Goal: Transaction & Acquisition: Purchase product/service

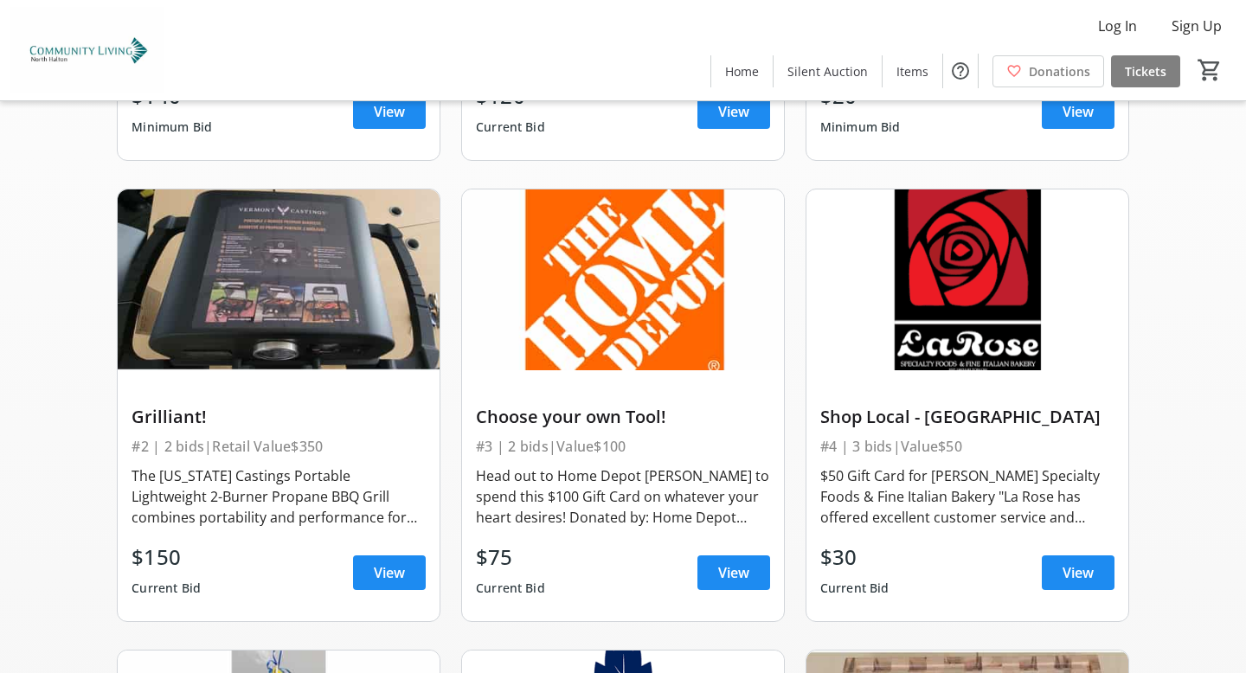
scroll to position [530, 0]
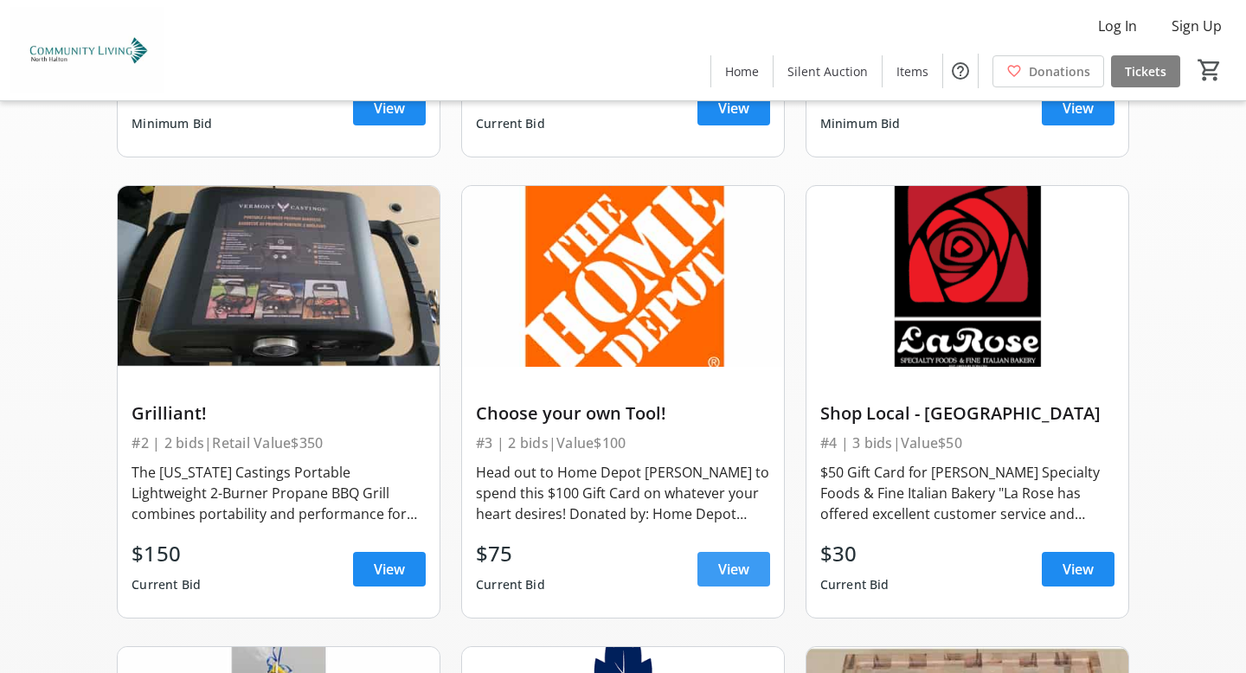
click at [723, 568] on span "View" at bounding box center [733, 569] width 31 height 21
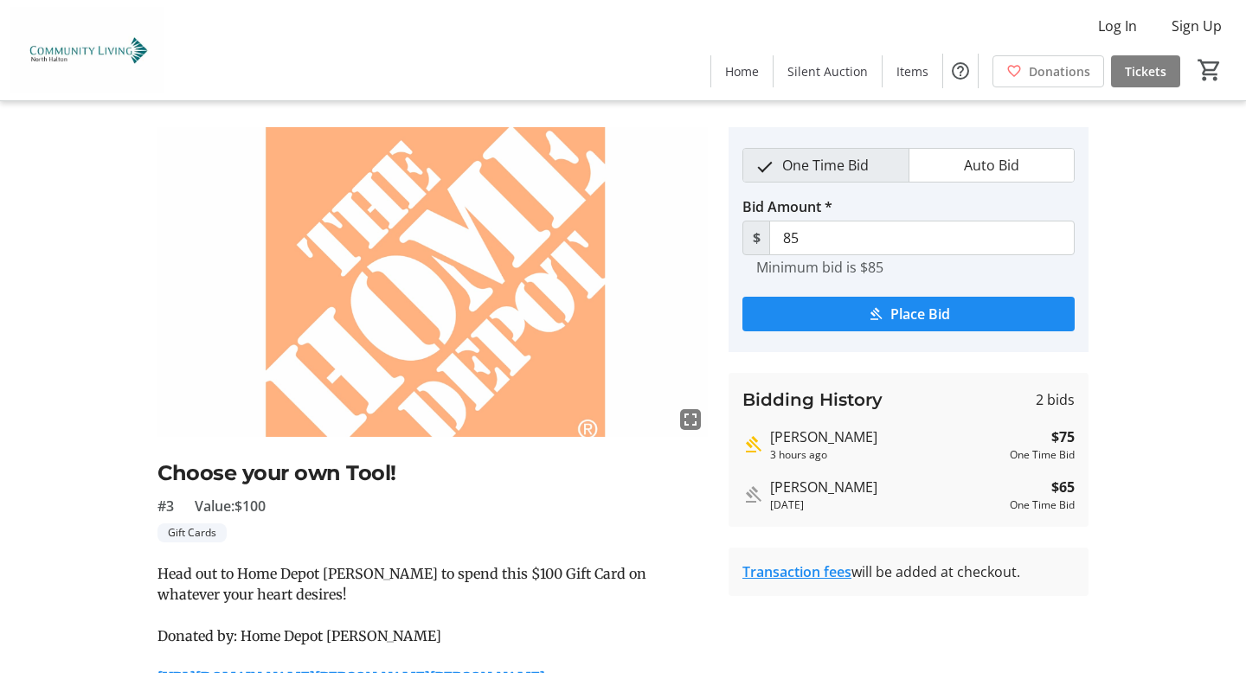
scroll to position [47, 0]
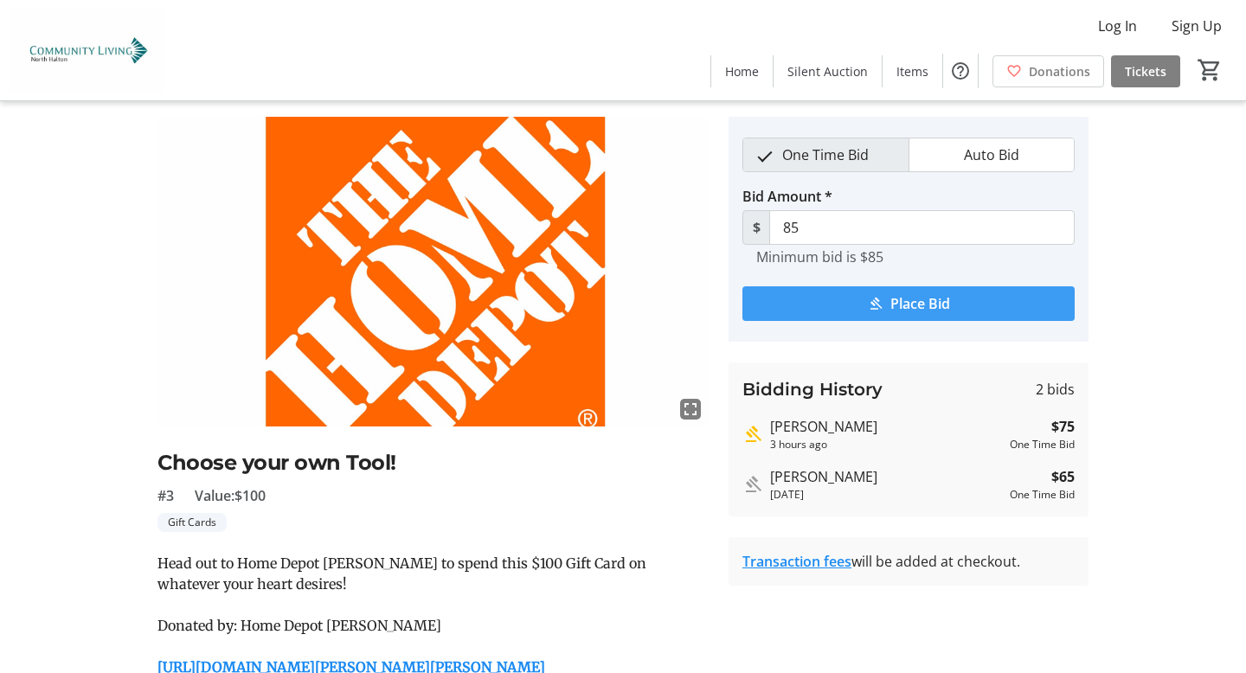
click at [888, 307] on span "submit" at bounding box center [908, 304] width 332 height 42
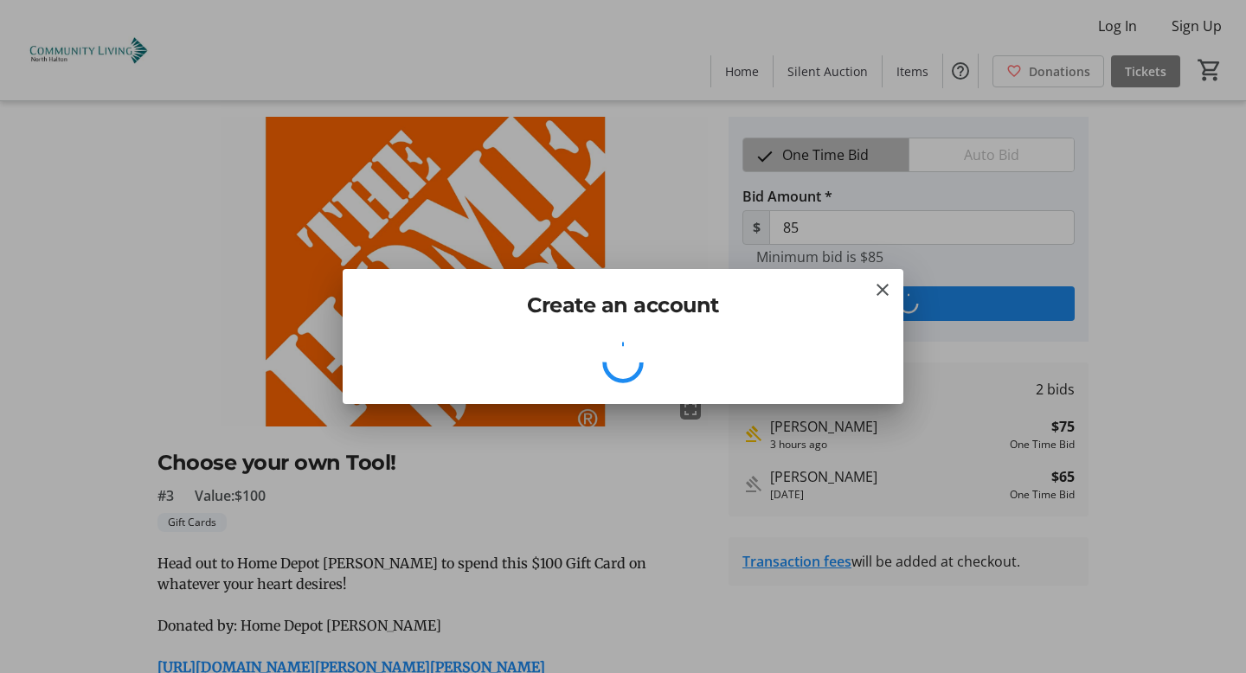
scroll to position [0, 0]
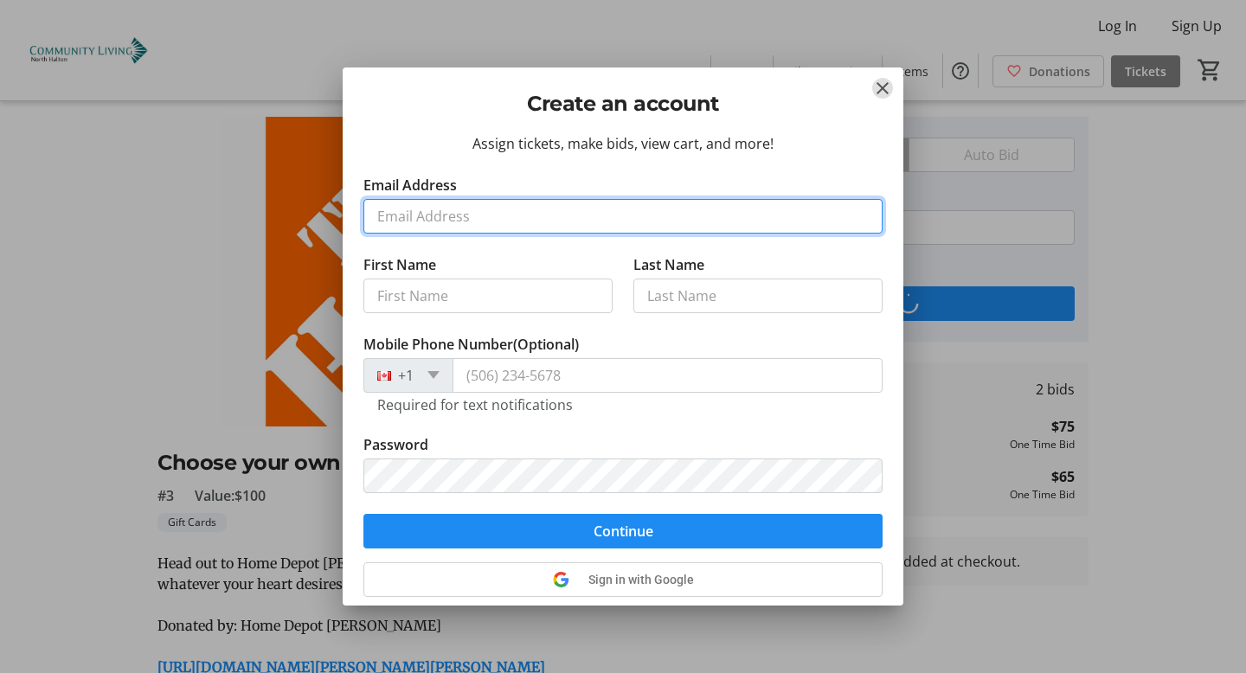
click at [632, 223] on input "Email Address" at bounding box center [622, 216] width 519 height 35
type input "[EMAIL_ADDRESS][DOMAIN_NAME]"
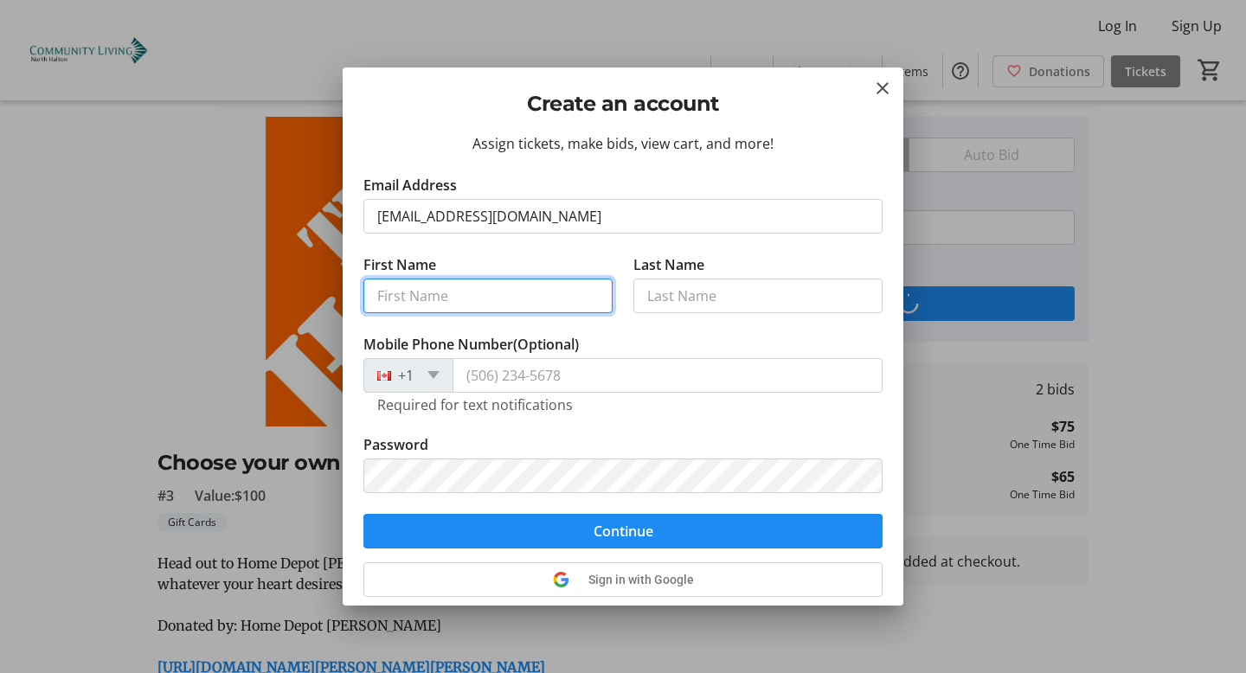
click at [543, 302] on input "First Name" at bounding box center [487, 296] width 249 height 35
type input "Tyrenny"
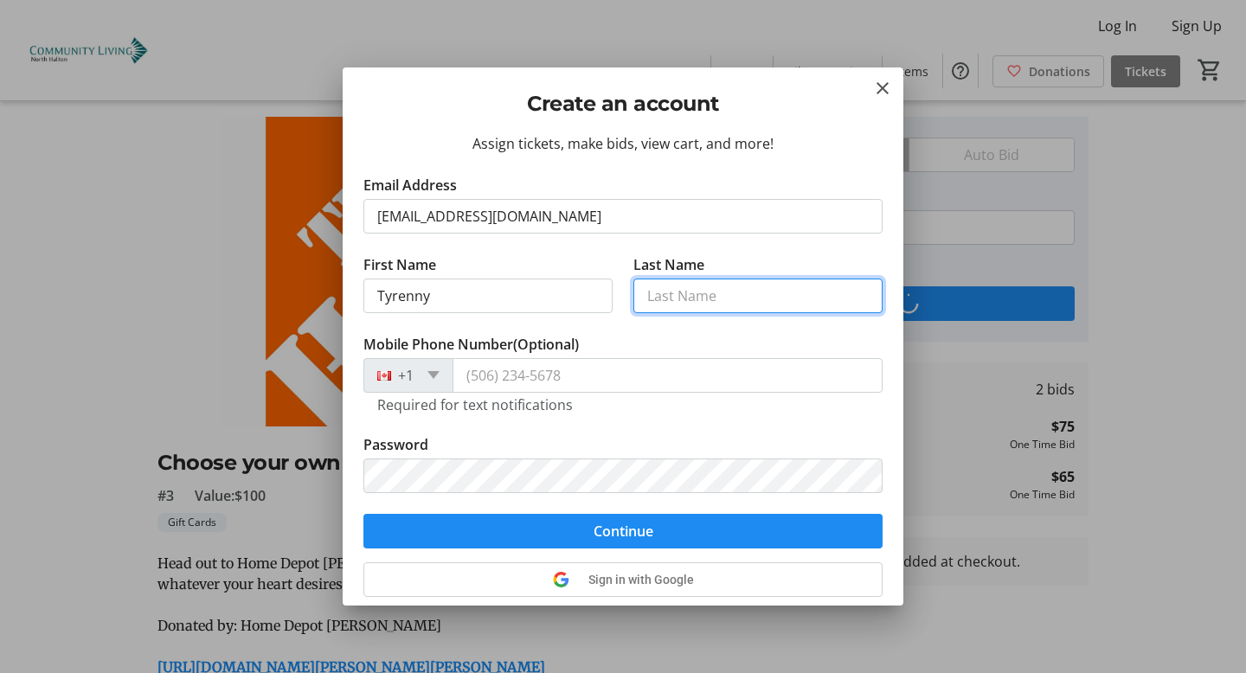
click at [691, 297] on input "Last Name" at bounding box center [757, 296] width 249 height 35
type input "[PERSON_NAME]"
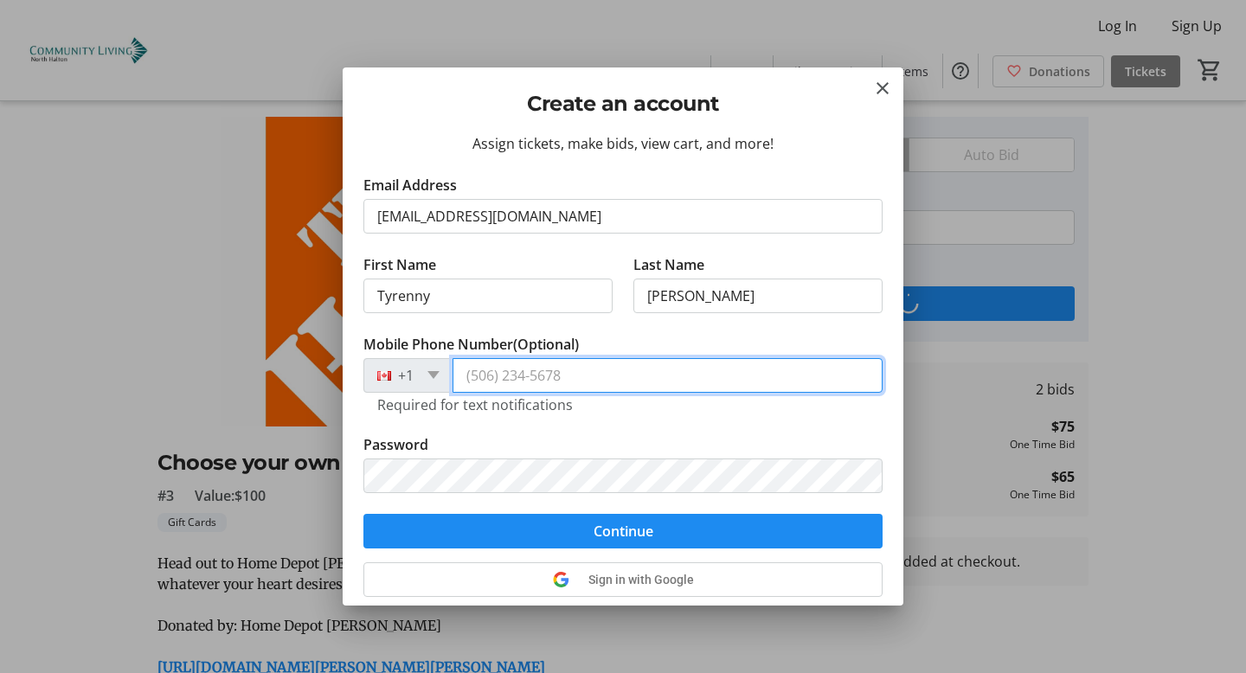
click at [595, 387] on input "Mobile Phone Number (Optional)" at bounding box center [668, 375] width 430 height 35
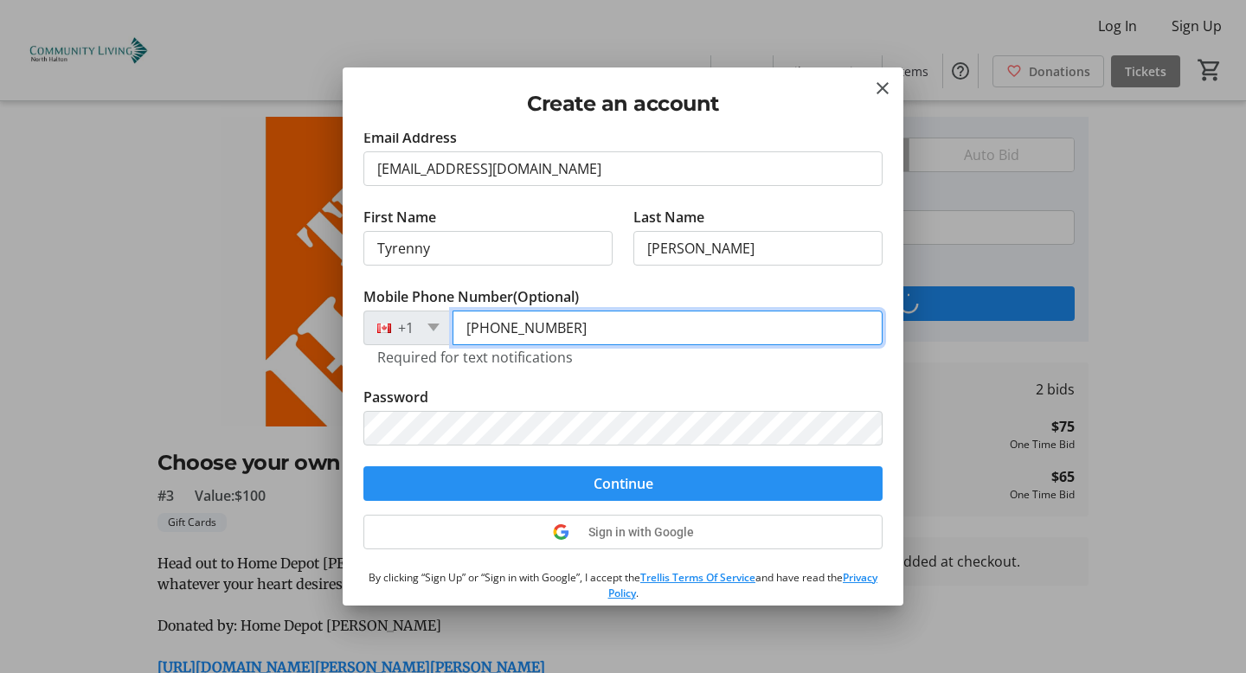
scroll to position [34, 0]
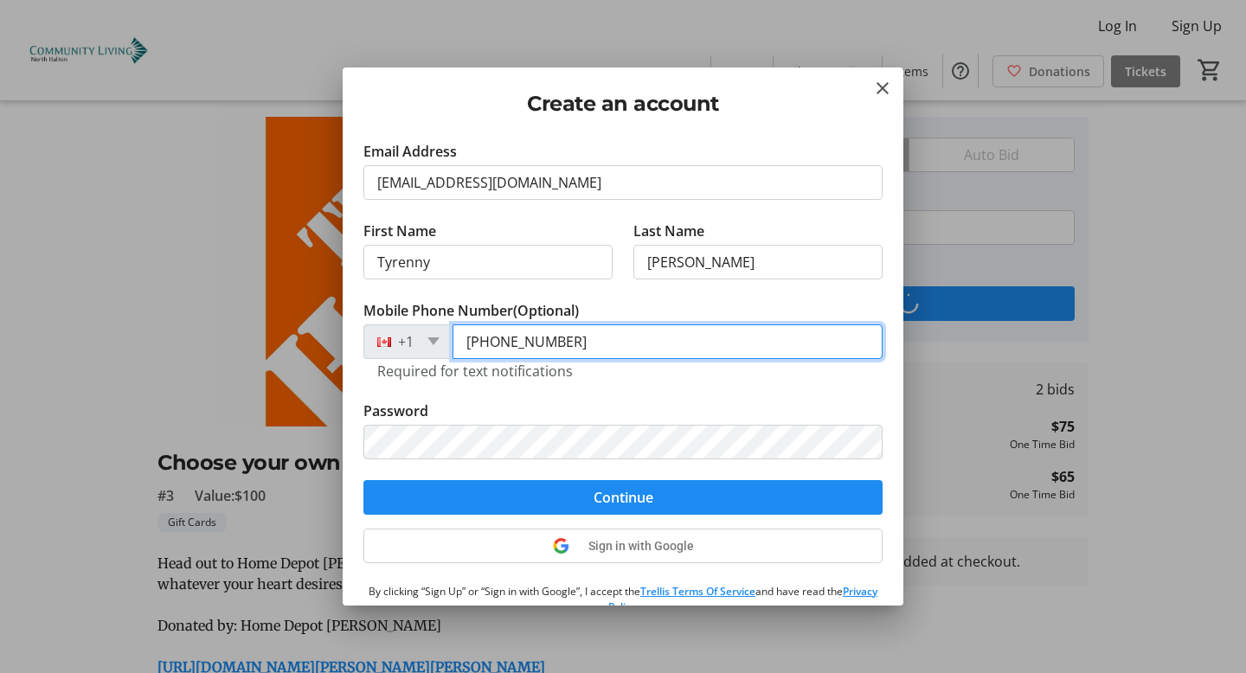
type input "[PHONE_NUMBER]"
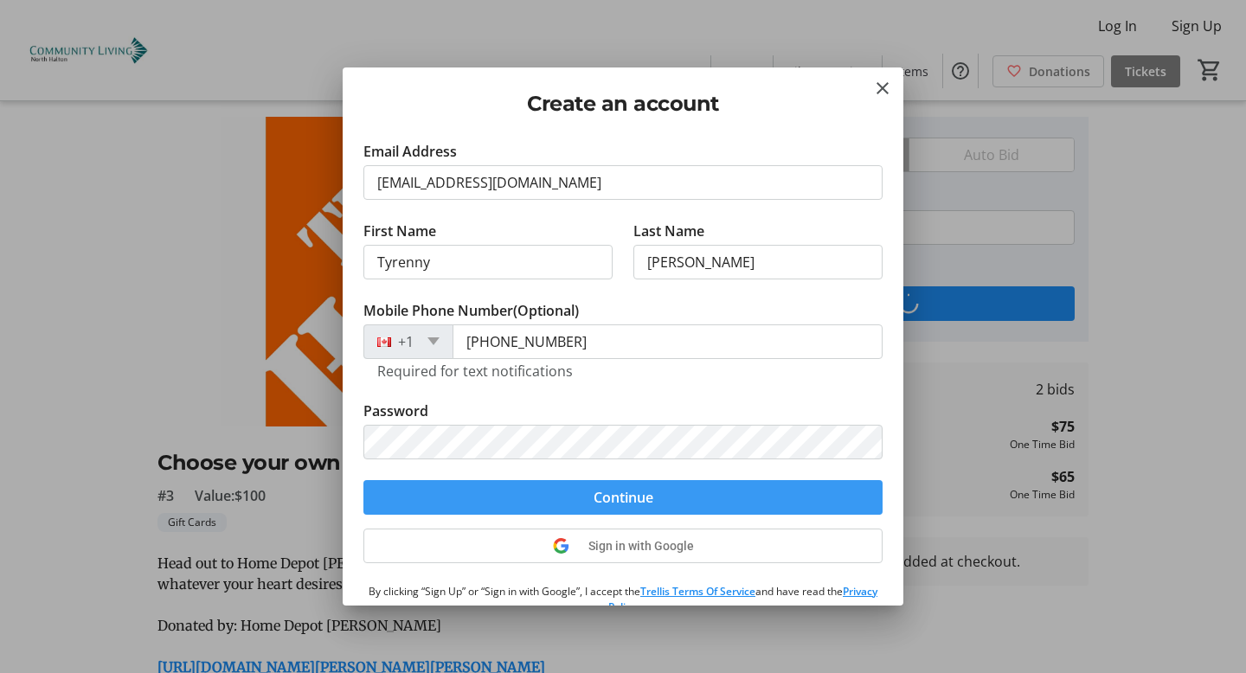
click at [642, 492] on span "Continue" at bounding box center [624, 497] width 60 height 21
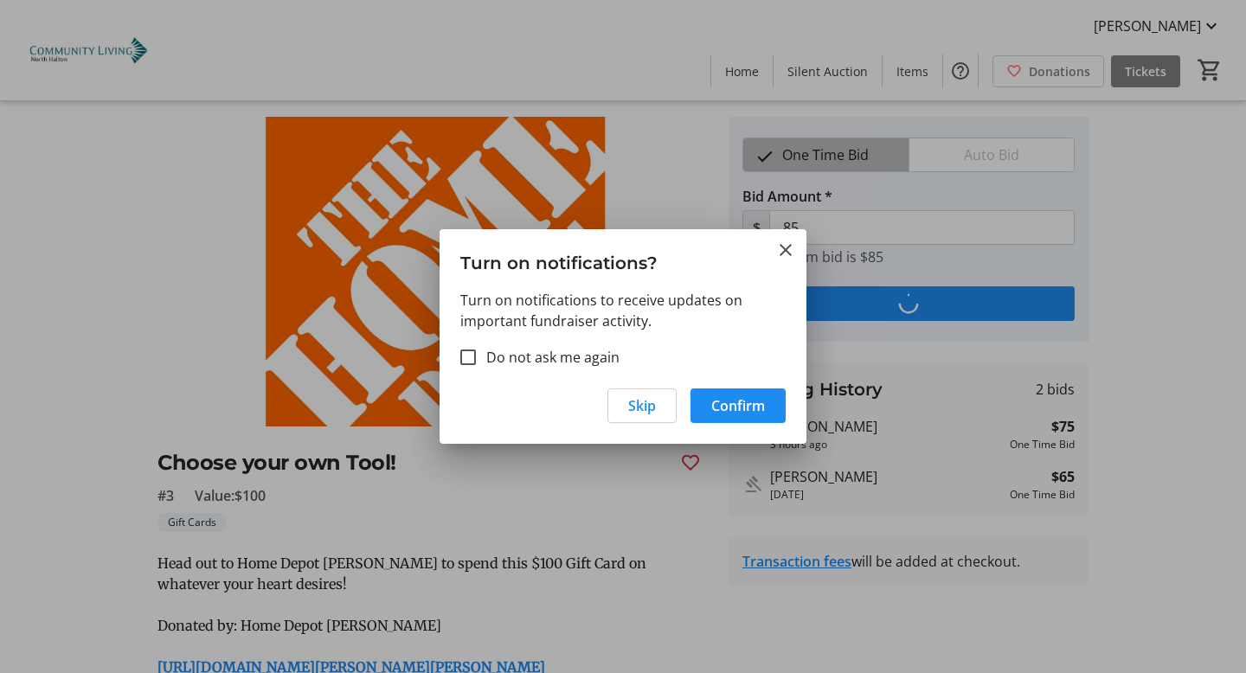
scroll to position [0, 0]
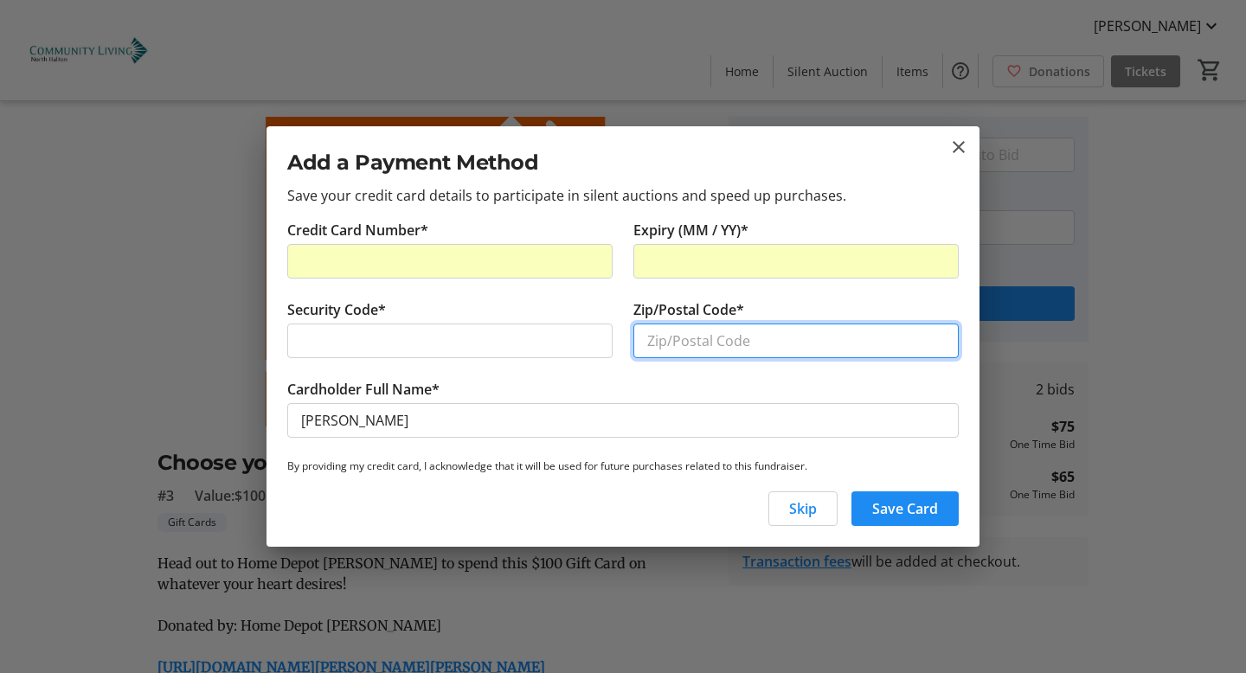
click at [776, 349] on input "Zip/Postal Code*" at bounding box center [795, 341] width 325 height 35
type input "N0B1S0"
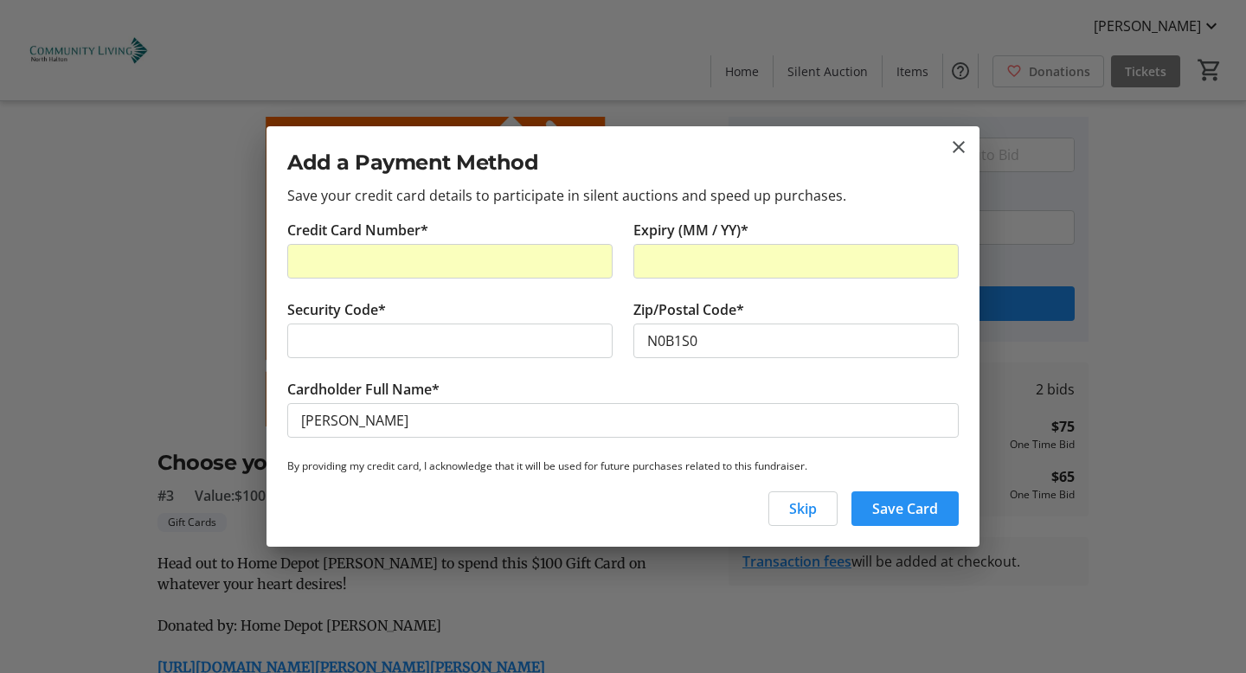
click at [896, 510] on span "Save Card" at bounding box center [905, 508] width 66 height 21
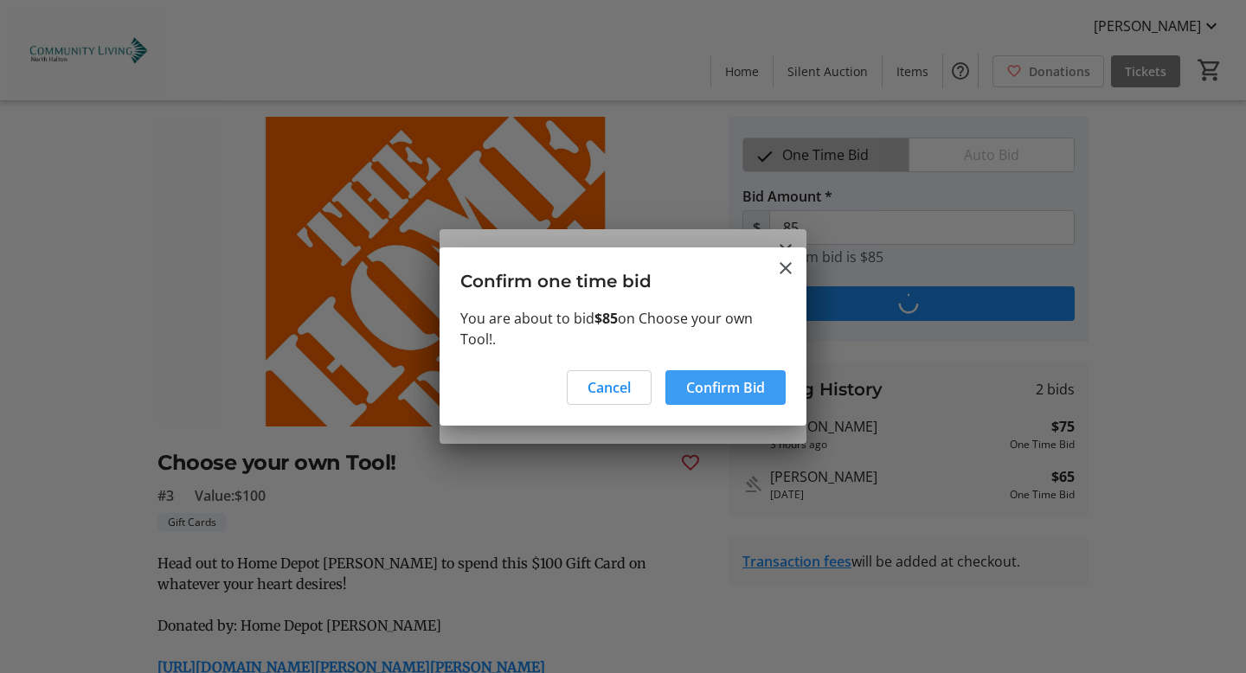
click at [730, 387] on span "Confirm Bid" at bounding box center [725, 387] width 79 height 21
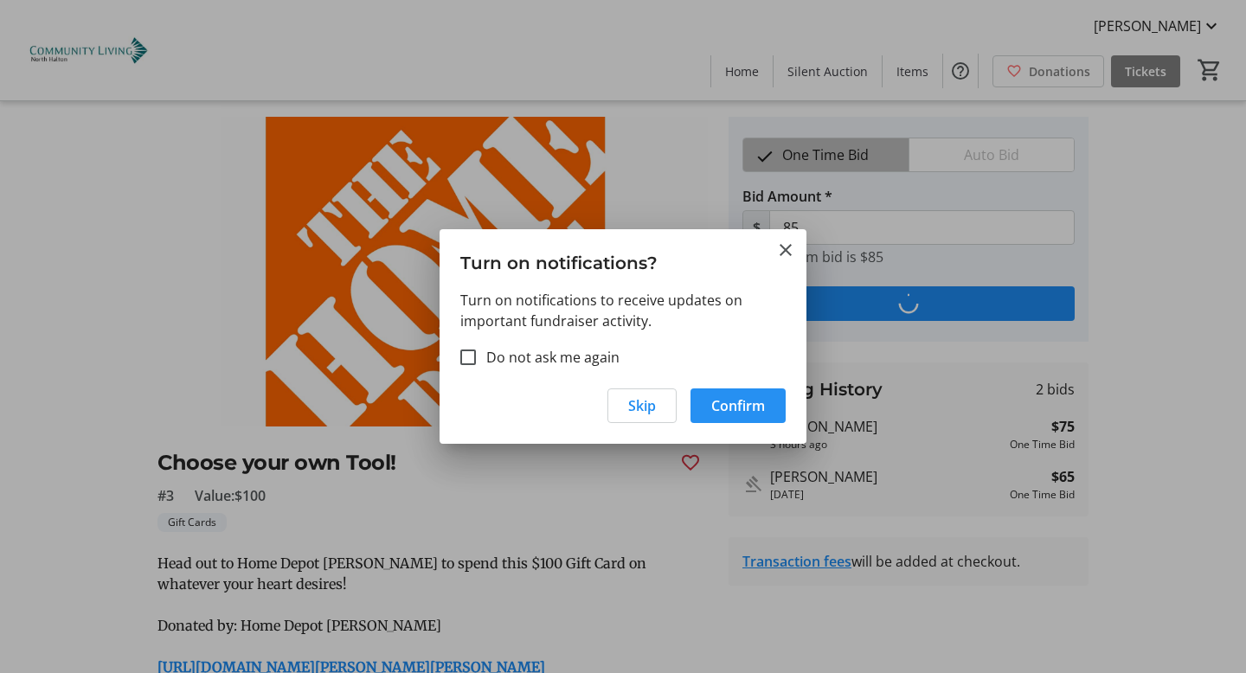
type input "95"
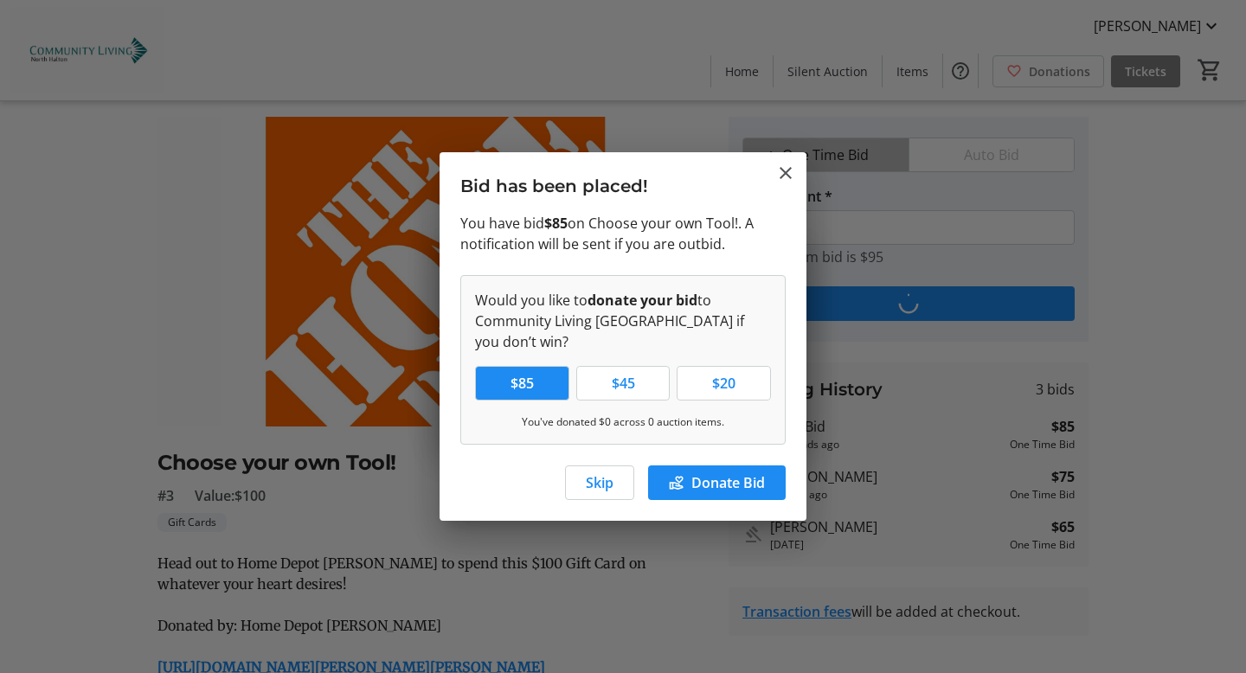
scroll to position [0, 0]
click at [613, 478] on span "Skip" at bounding box center [600, 482] width 28 height 21
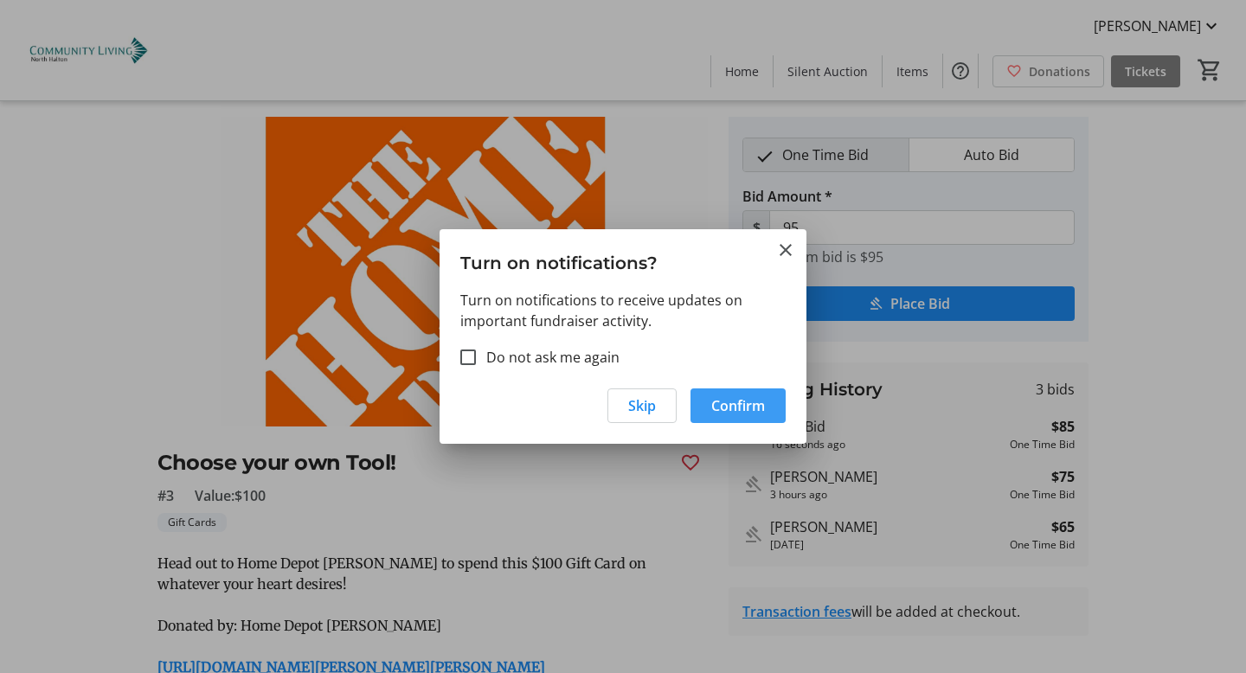
click at [723, 405] on span "Confirm" at bounding box center [738, 405] width 54 height 21
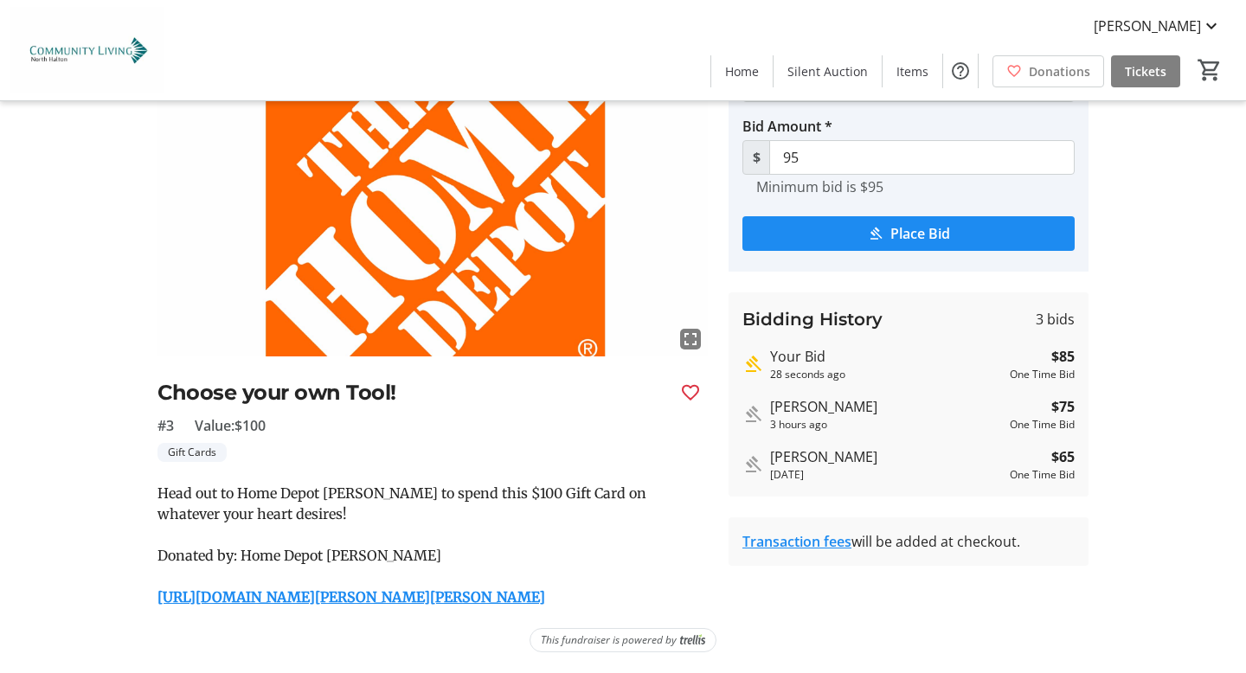
scroll to position [0, 0]
